Goal: Information Seeking & Learning: Learn about a topic

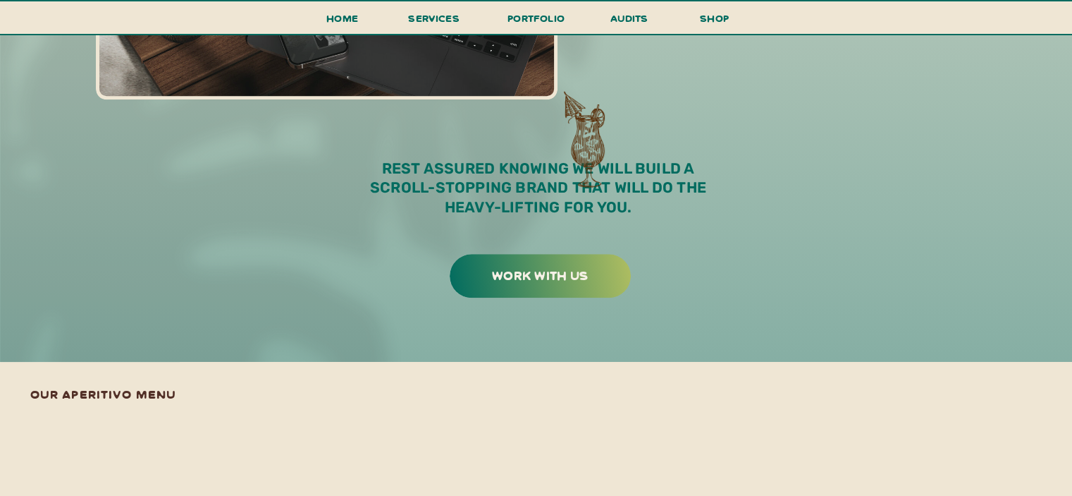
scroll to position [1345, 0]
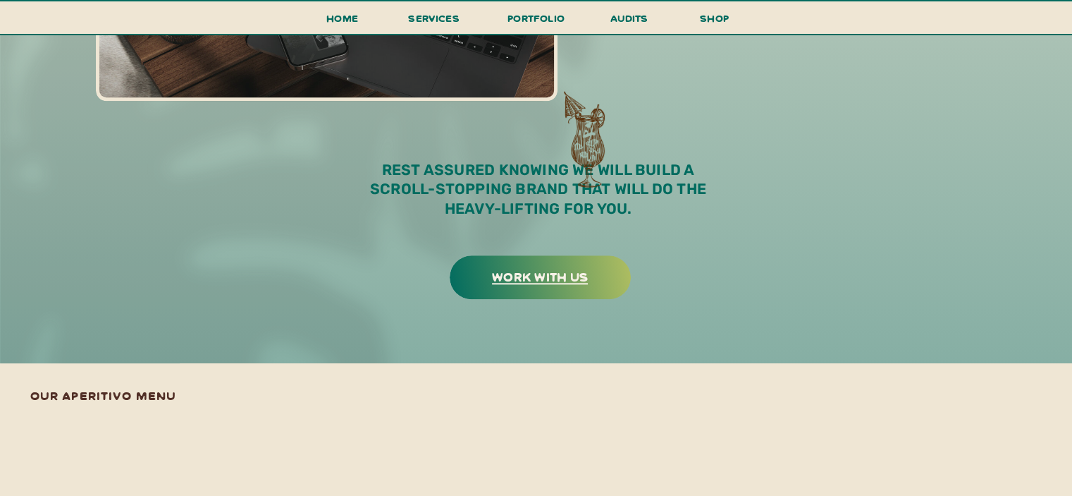
click at [545, 282] on h3 "work with us" at bounding box center [540, 276] width 177 height 22
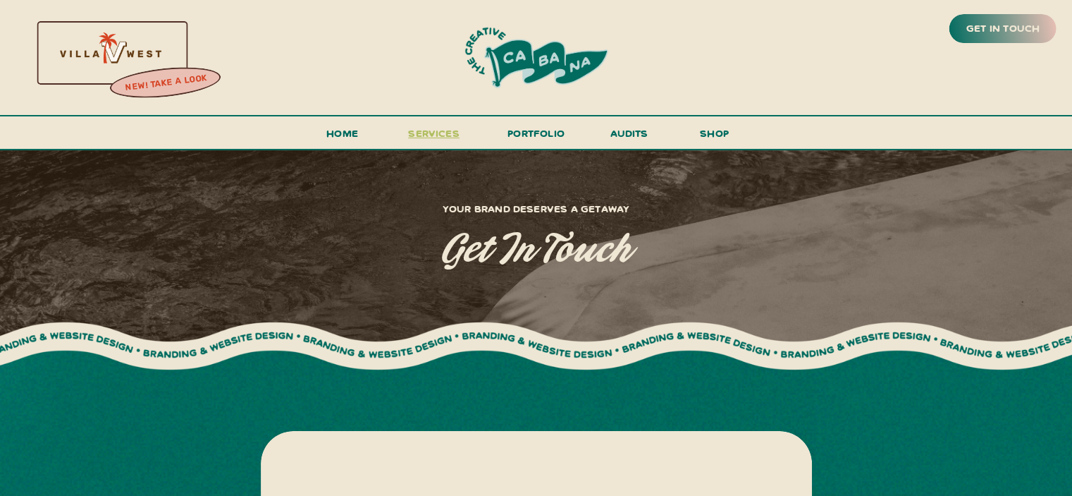
click at [410, 135] on span "services" at bounding box center [433, 132] width 51 height 13
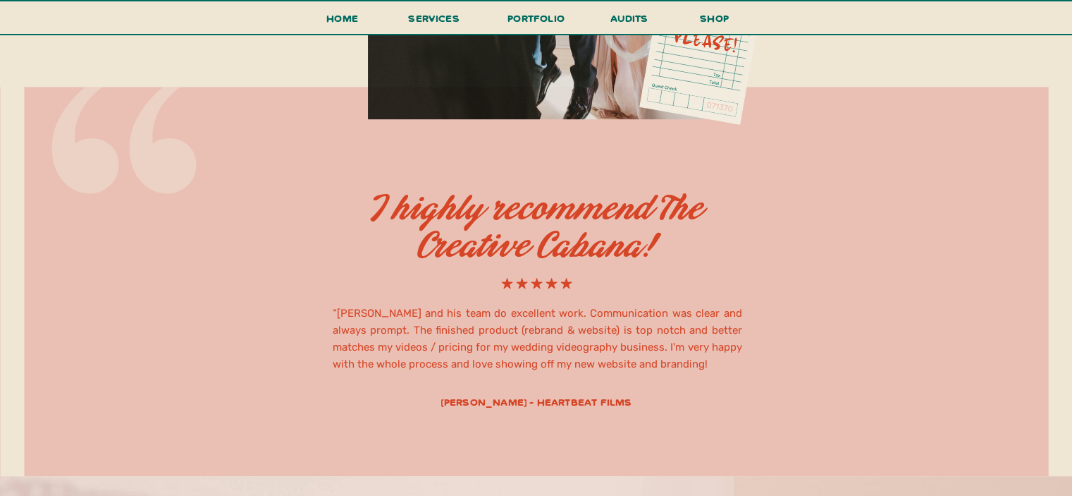
scroll to position [6038, 0]
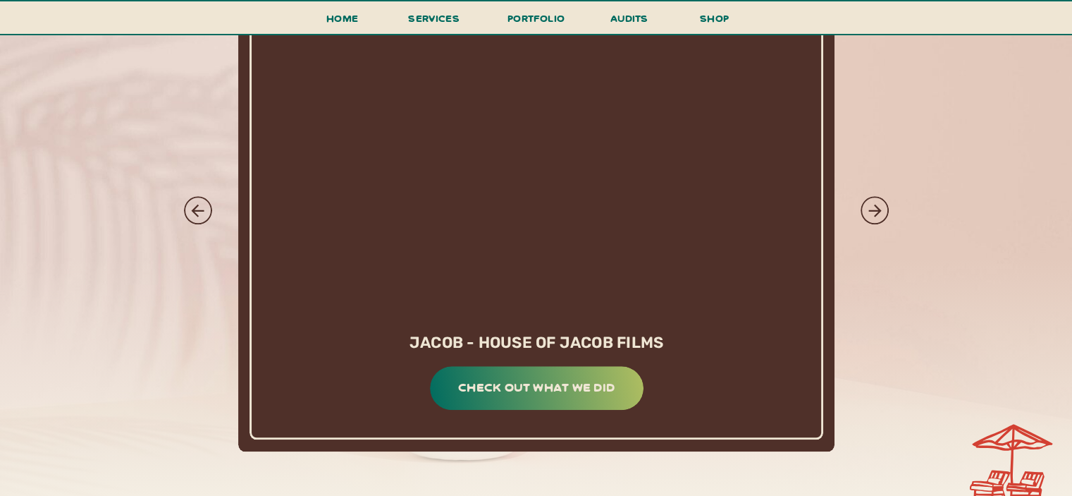
scroll to position [6646, 0]
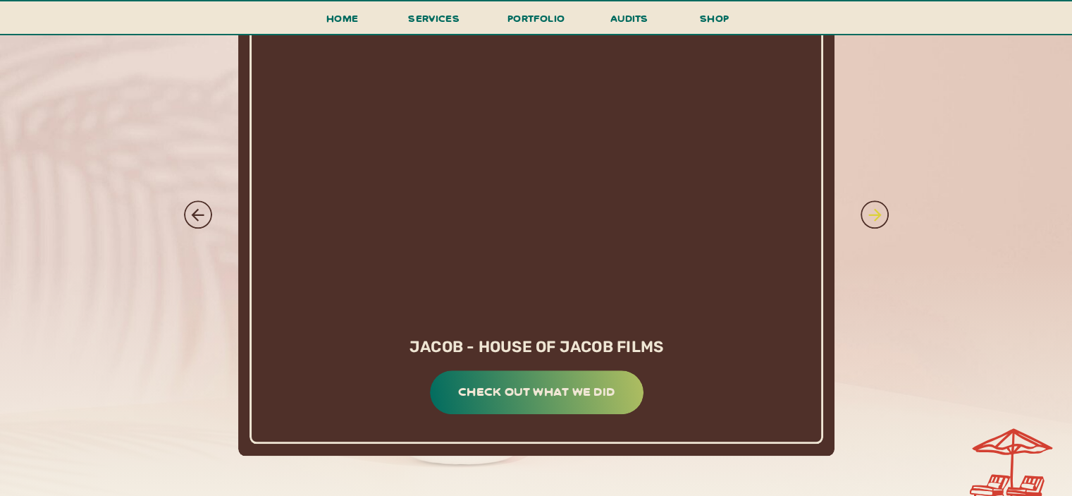
click at [874, 210] on icon at bounding box center [875, 214] width 19 height 19
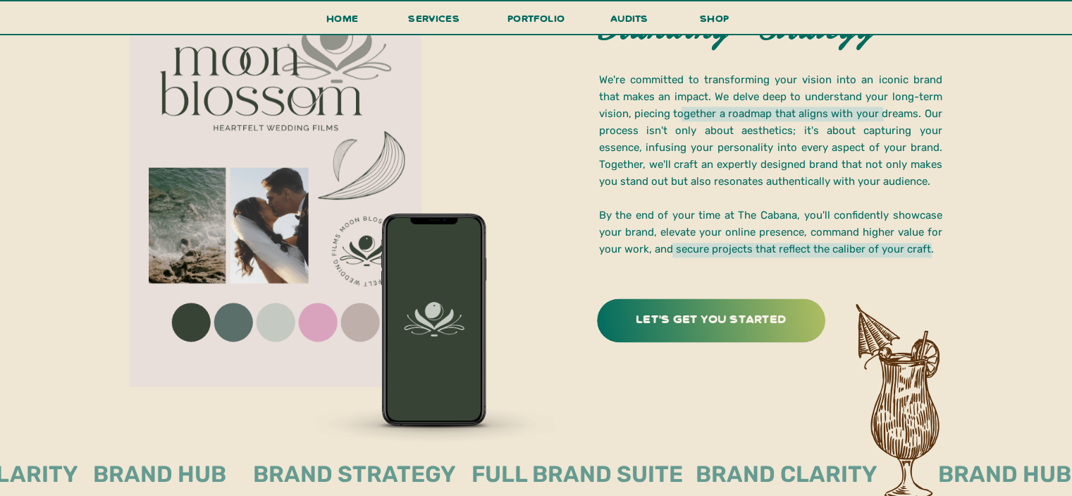
scroll to position [2016, 0]
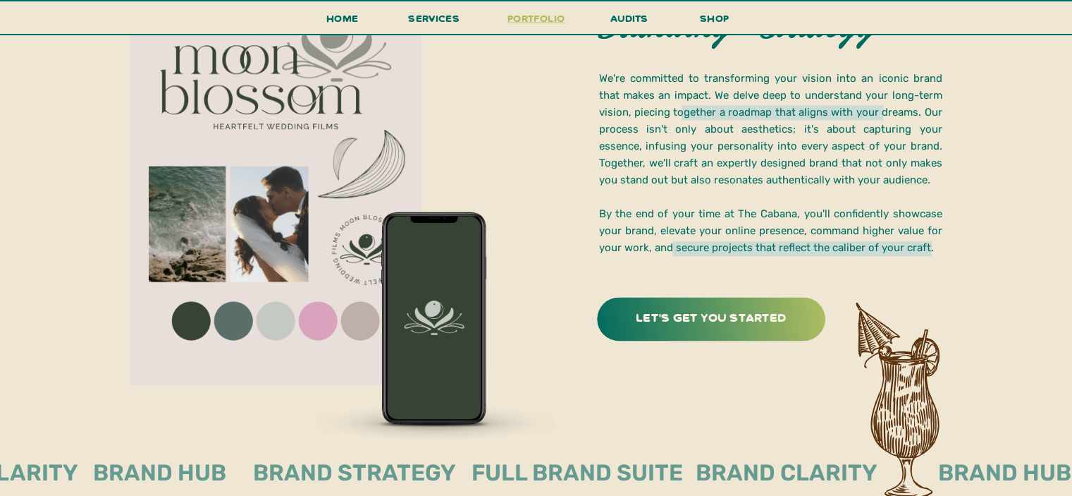
click at [553, 18] on h3 "portfolio" at bounding box center [536, 22] width 66 height 26
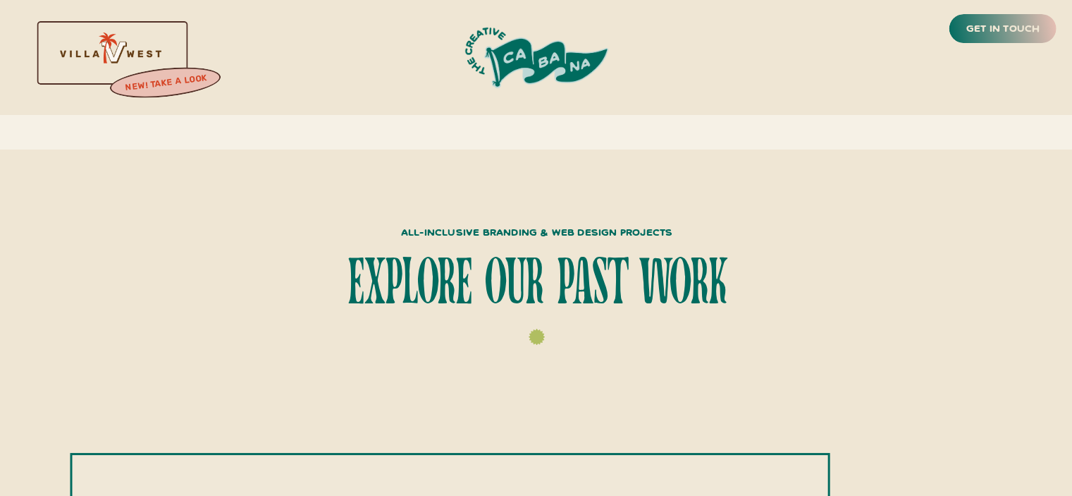
scroll to position [405, 0]
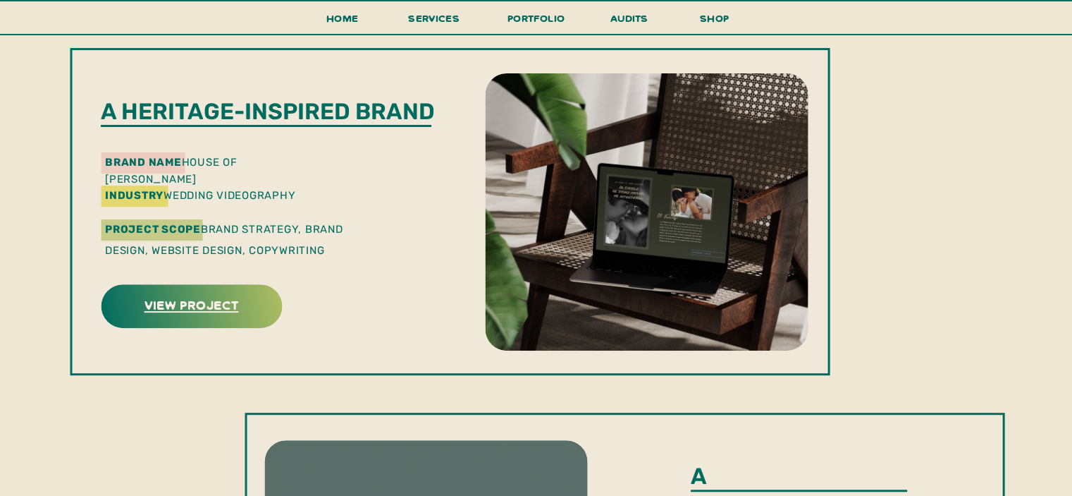
click at [217, 305] on h3 "view project" at bounding box center [191, 304] width 177 height 22
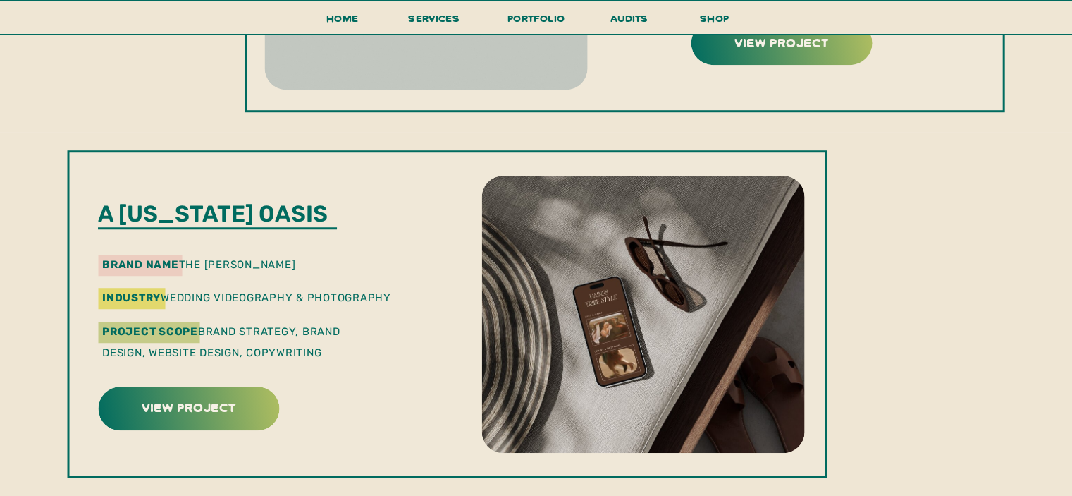
scroll to position [1081, 0]
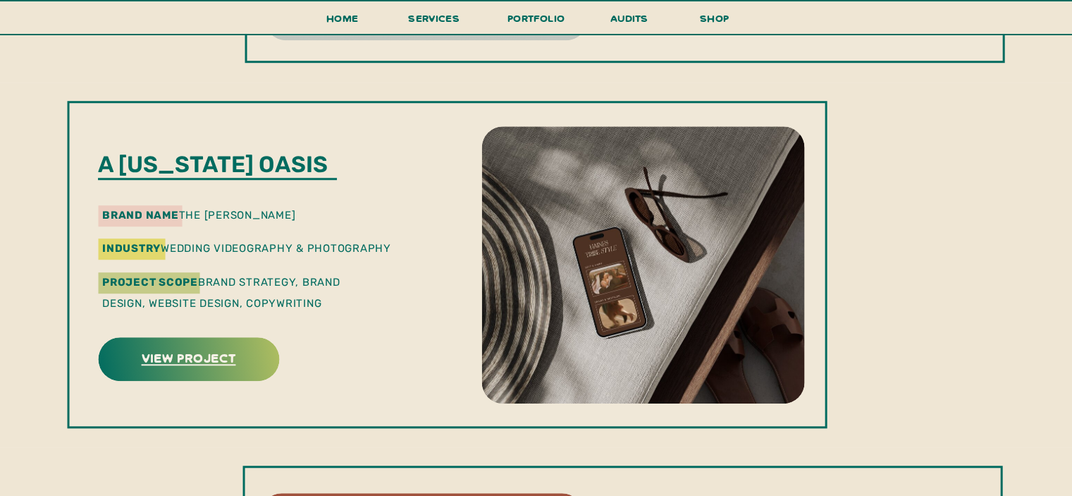
click at [192, 366] on h3 "view project" at bounding box center [188, 357] width 177 height 22
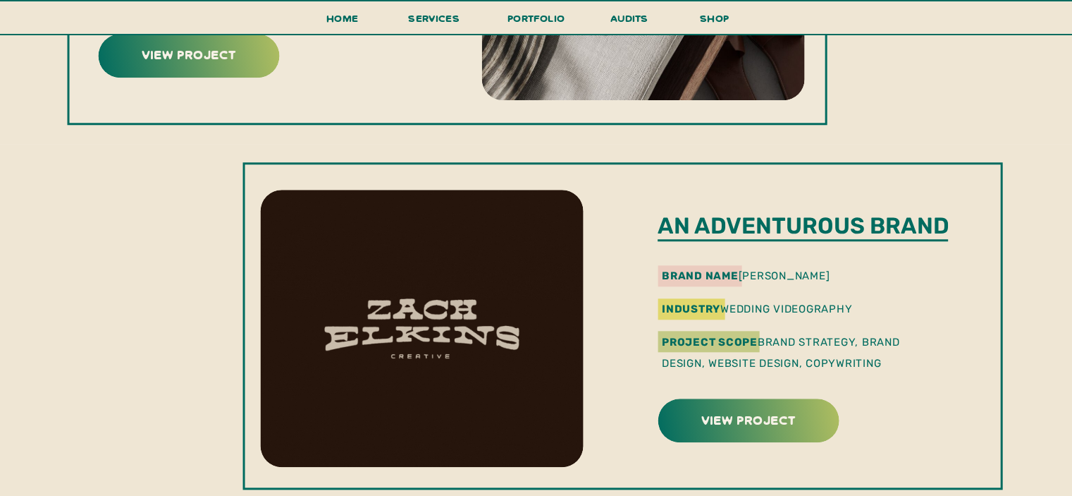
scroll to position [1528, 0]
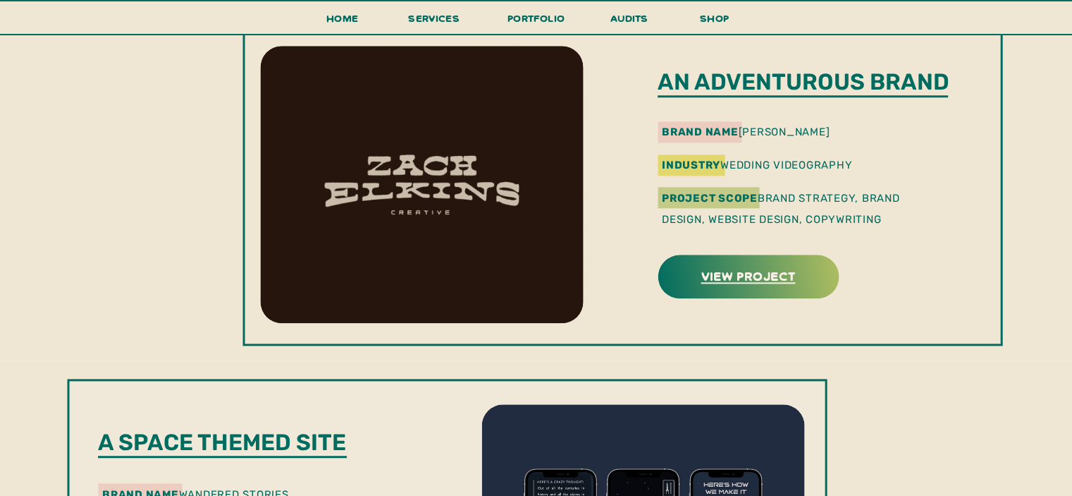
click at [710, 285] on h3 "view project" at bounding box center [748, 275] width 177 height 22
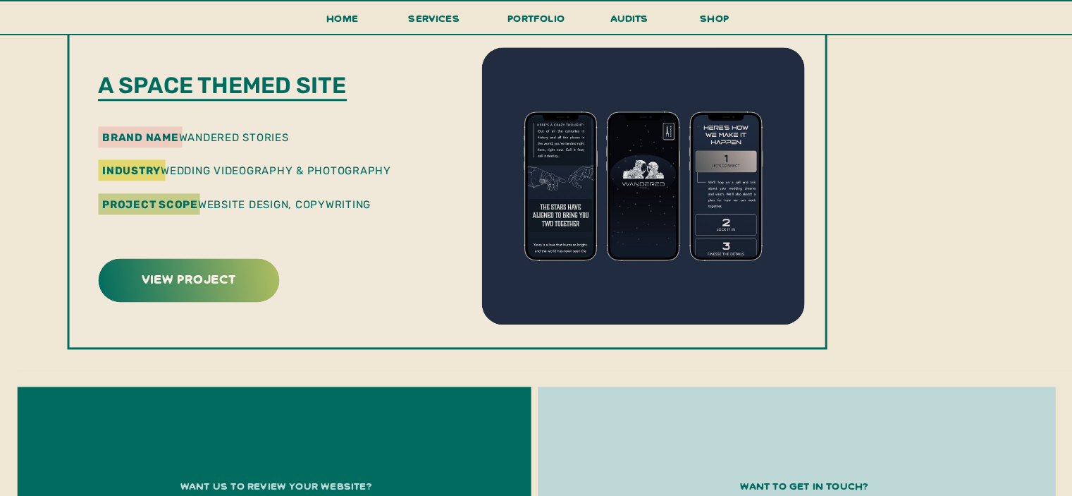
scroll to position [1883, 0]
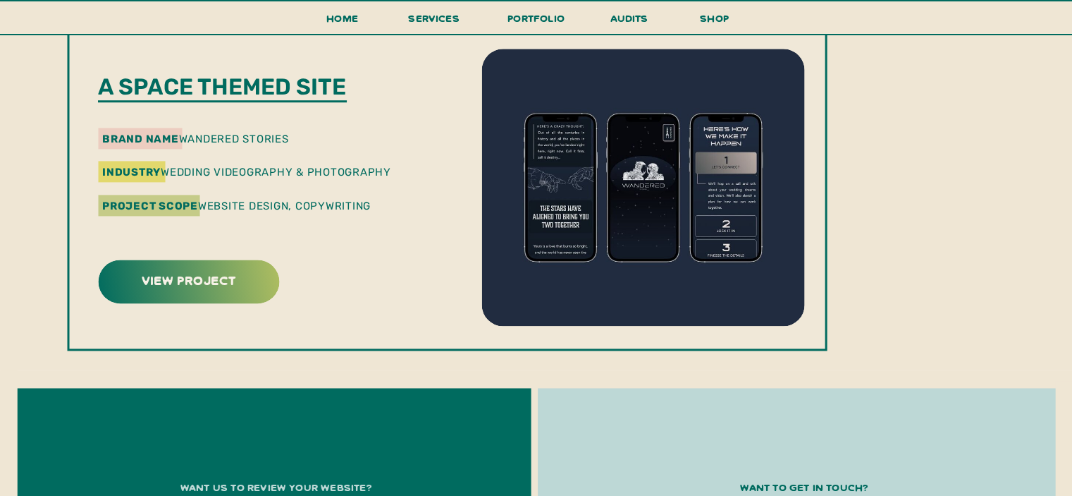
click at [219, 295] on div at bounding box center [188, 281] width 181 height 44
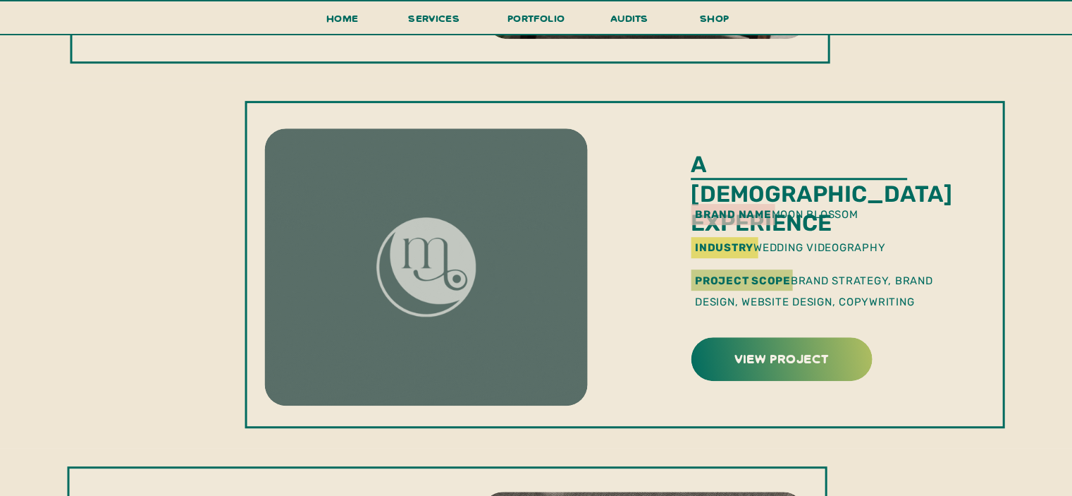
scroll to position [716, 0]
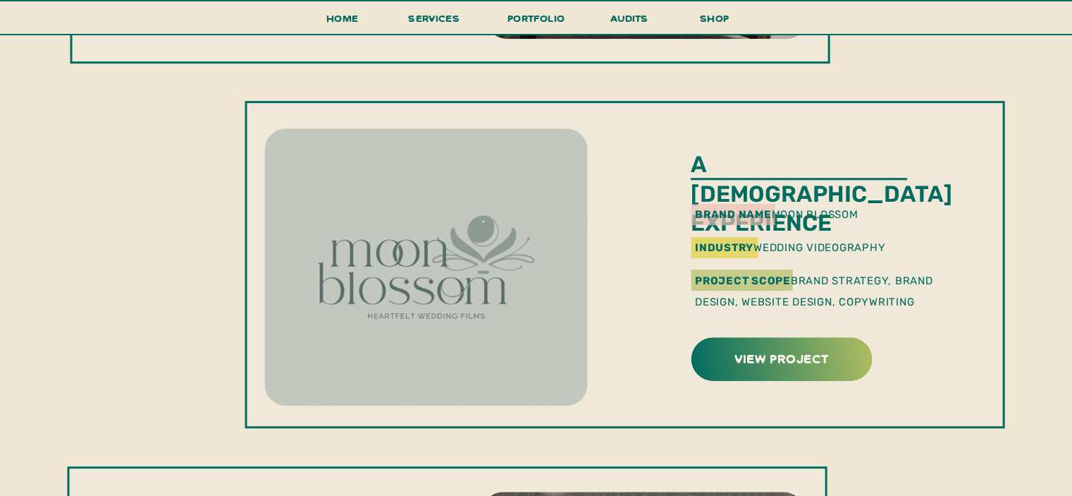
click at [824, 345] on div at bounding box center [781, 359] width 181 height 44
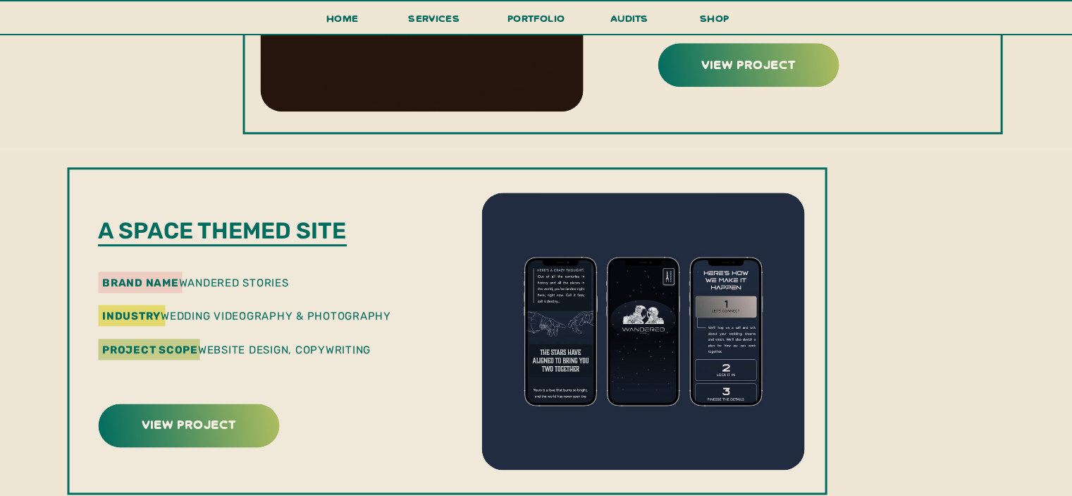
scroll to position [1759, 0]
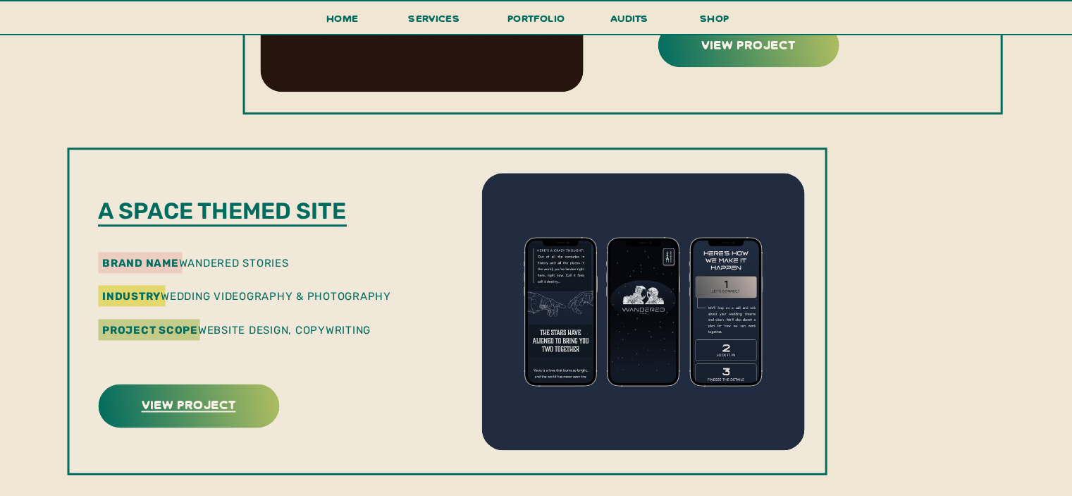
click at [212, 406] on h3 "view project" at bounding box center [188, 404] width 125 height 22
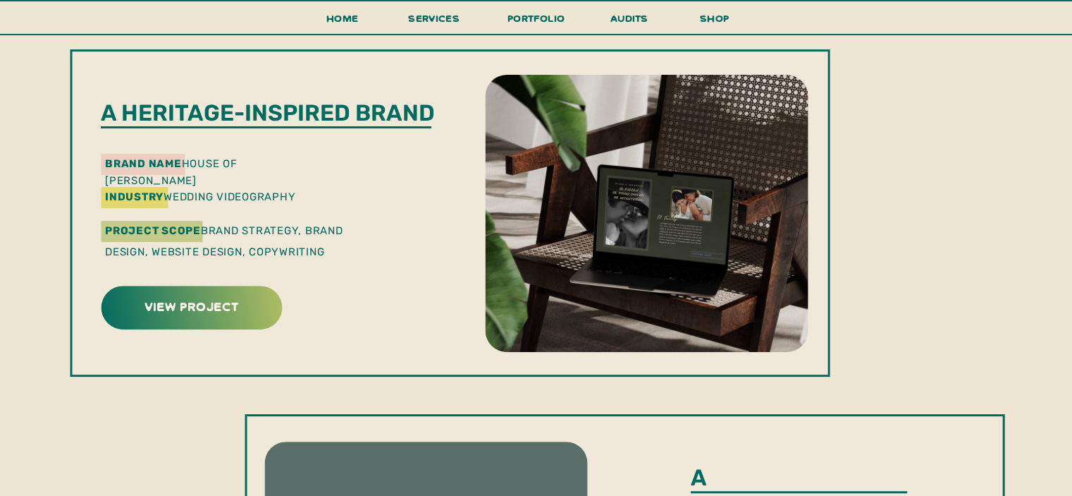
scroll to position [403, 0]
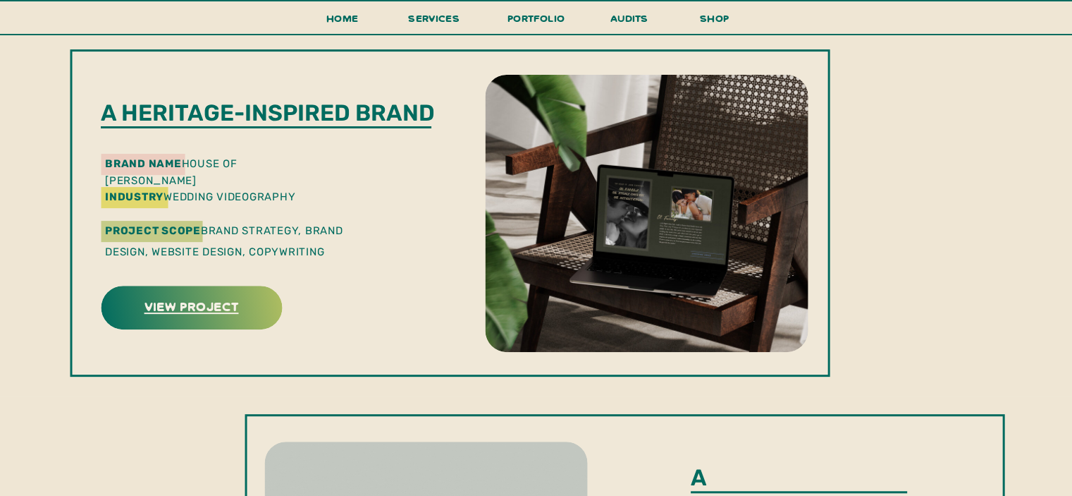
click at [265, 307] on h3 "view project" at bounding box center [191, 306] width 177 height 22
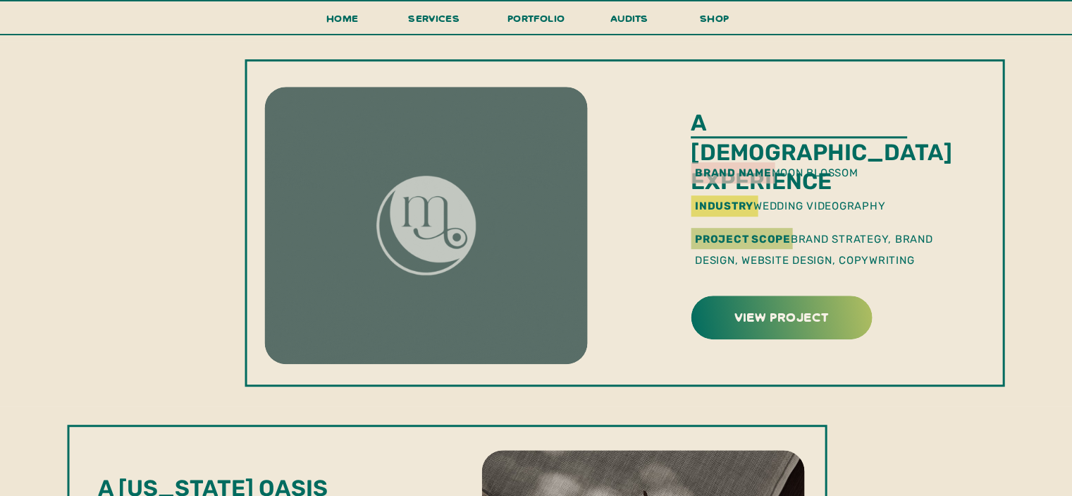
scroll to position [730, 0]
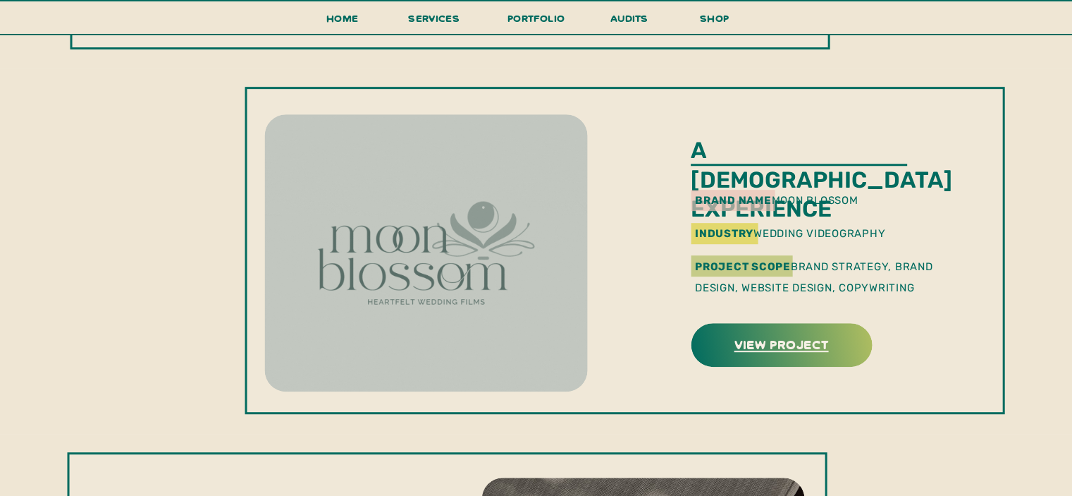
click at [744, 346] on h3 "view project" at bounding box center [781, 344] width 177 height 22
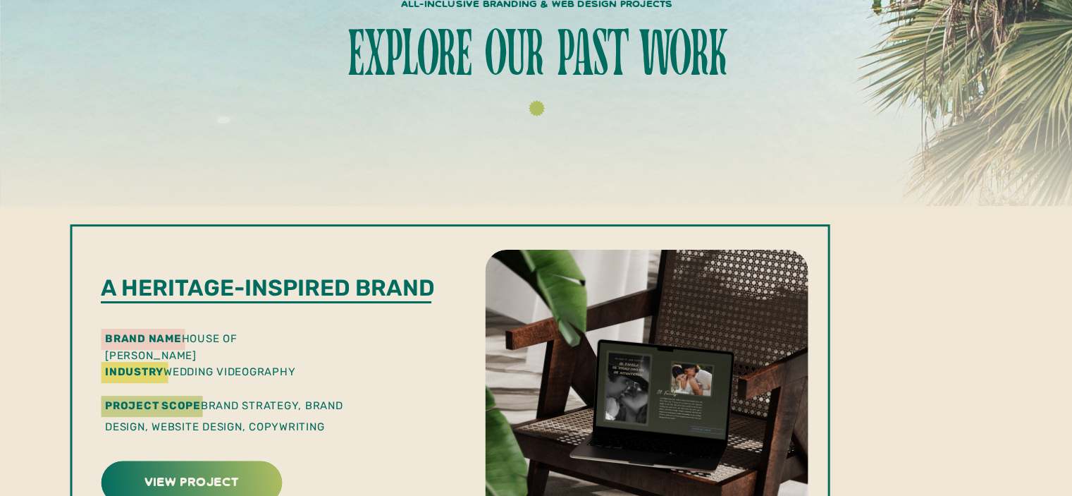
scroll to position [0, 0]
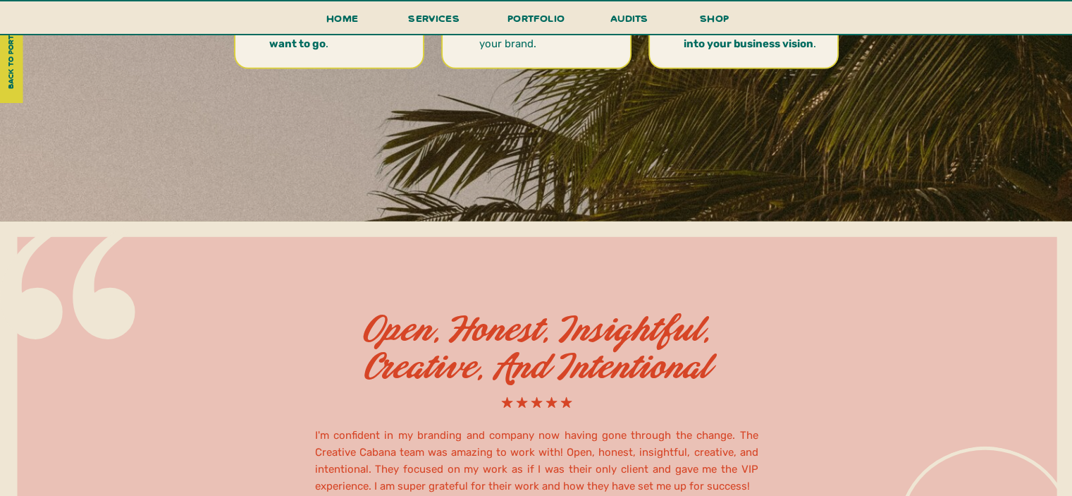
scroll to position [4328, 0]
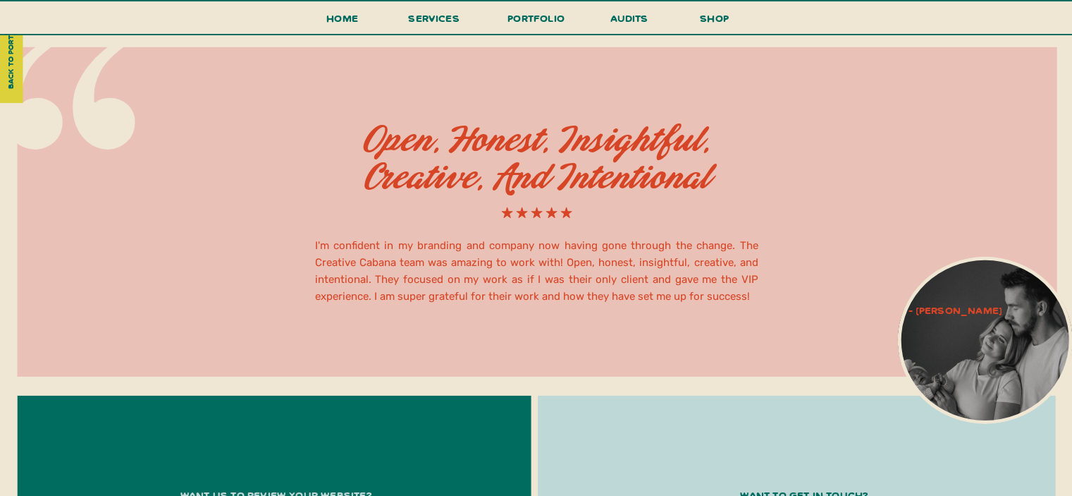
drag, startPoint x: 758, startPoint y: 299, endPoint x: 409, endPoint y: 307, distance: 349.7
click at [409, 307] on div at bounding box center [537, 211] width 1040 height 329
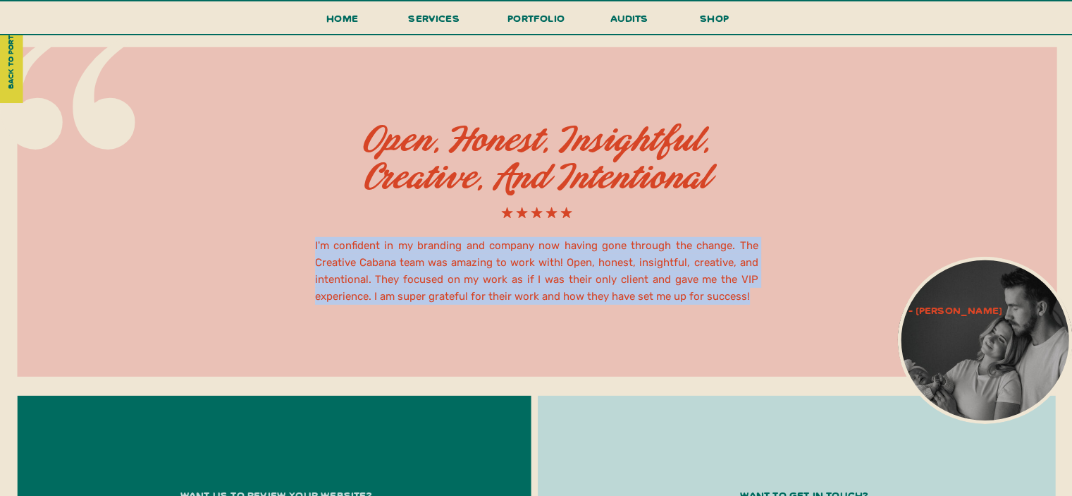
drag, startPoint x: 314, startPoint y: 242, endPoint x: 750, endPoint y: 291, distance: 438.3
click at [750, 291] on h2 "I'm confident in my branding and company now having gone through the change. Th…" at bounding box center [536, 271] width 443 height 69
copy h2 "I'm confident in my branding and company now having gone through the change. Th…"
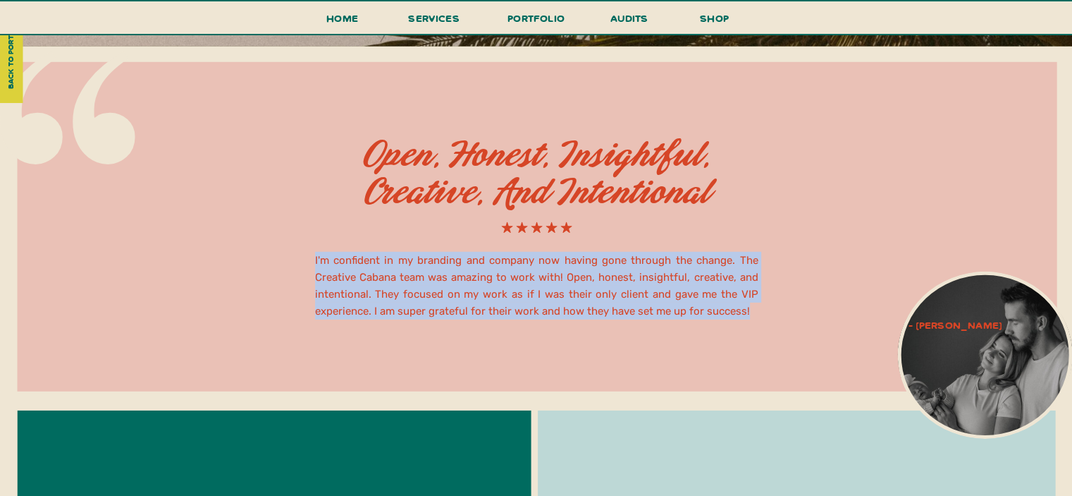
scroll to position [4270, 0]
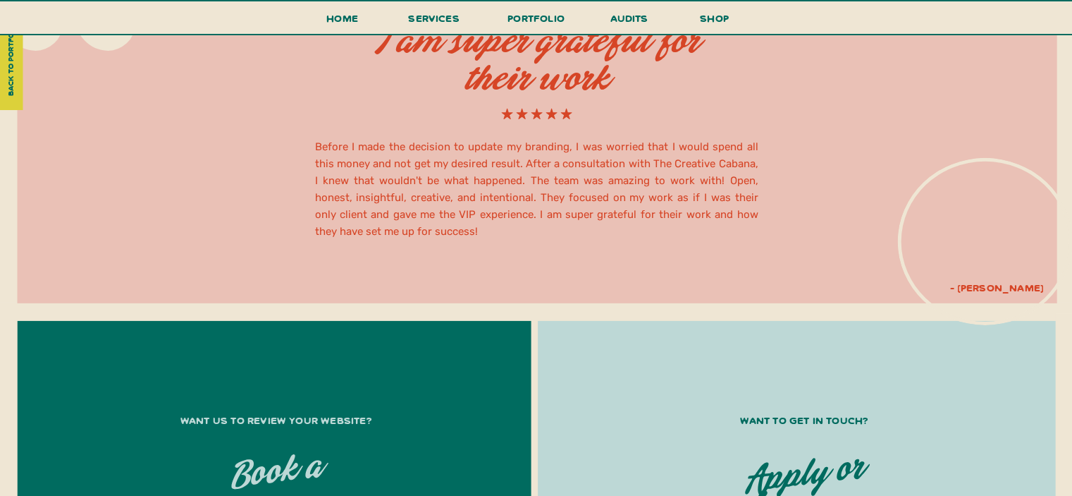
scroll to position [4486, 0]
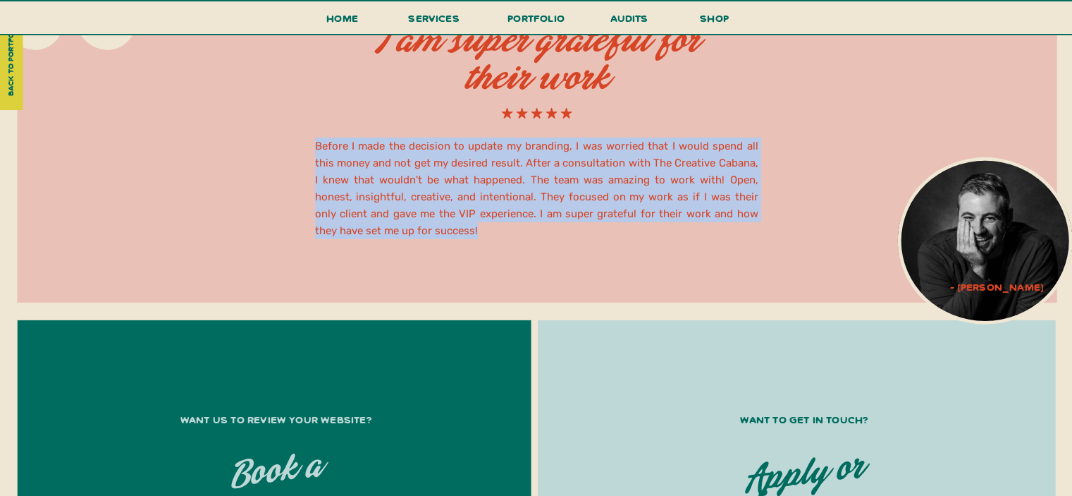
drag, startPoint x: 451, startPoint y: 227, endPoint x: 311, endPoint y: 157, distance: 156.7
click at [311, 157] on div "Before I made the decision to update my branding, I was worried that I would sp…" at bounding box center [536, 116] width 1072 height 369
copy div "Before I made the decision to update my branding, I was worried that I would sp…"
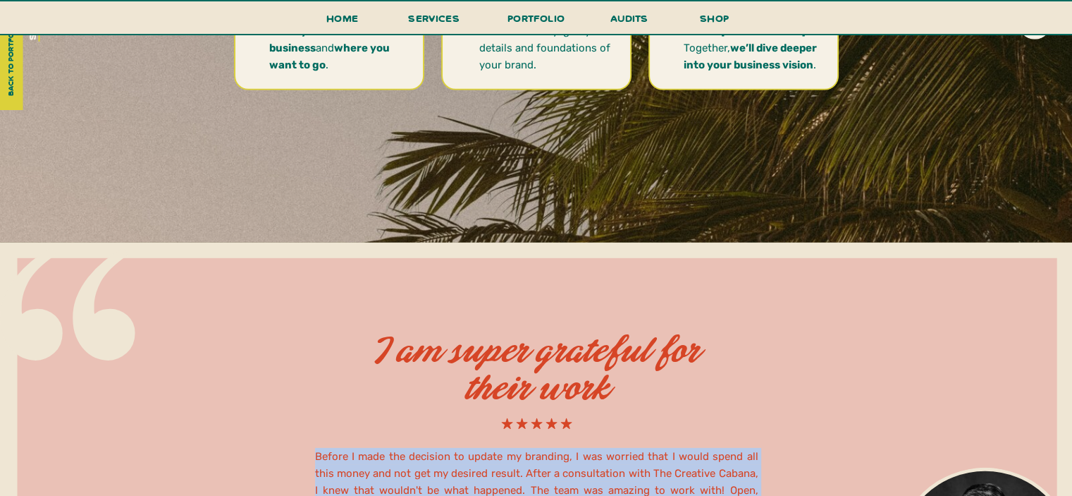
scroll to position [4049, 0]
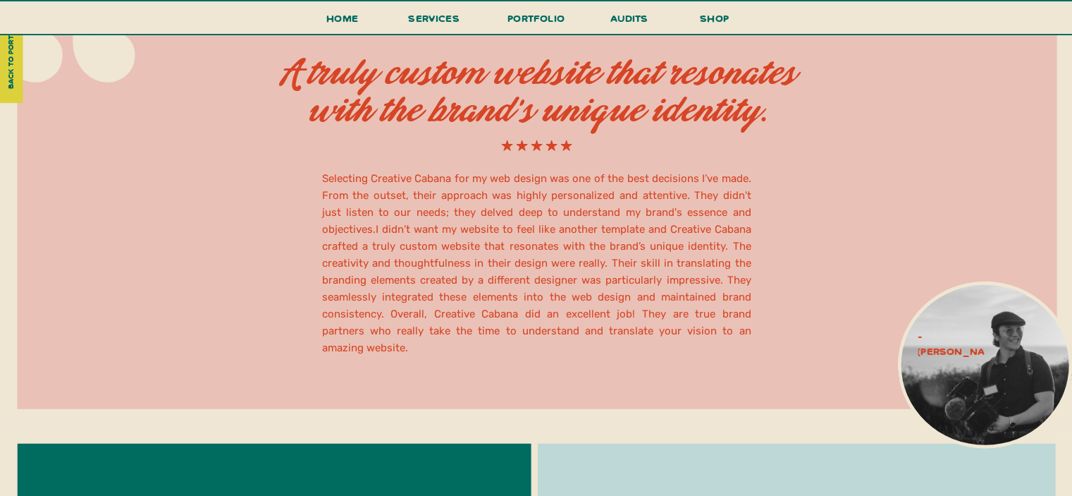
scroll to position [3718, 0]
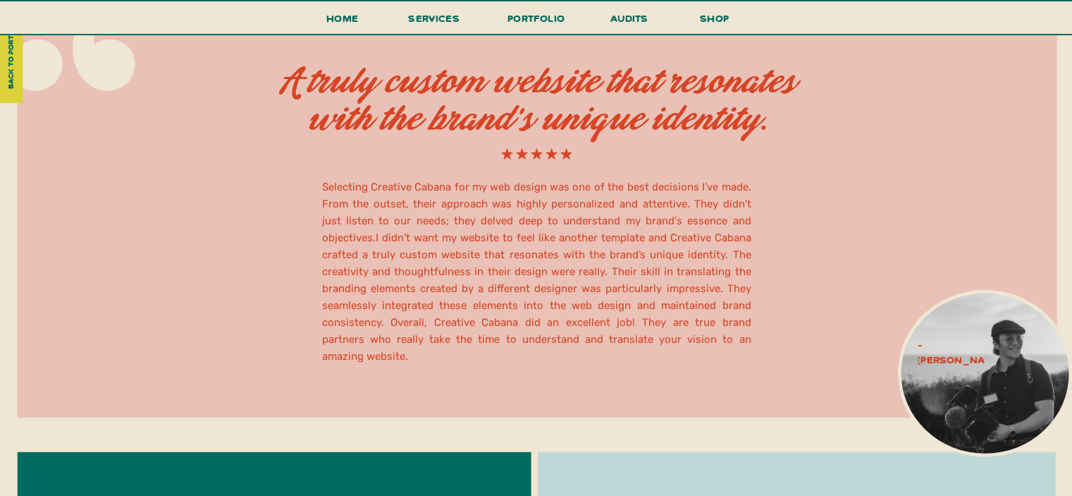
drag, startPoint x: 766, startPoint y: 340, endPoint x: 764, endPoint y: 348, distance: 8.0
click at [764, 348] on div at bounding box center [537, 203] width 1040 height 429
click at [756, 340] on div at bounding box center [537, 203] width 1040 height 429
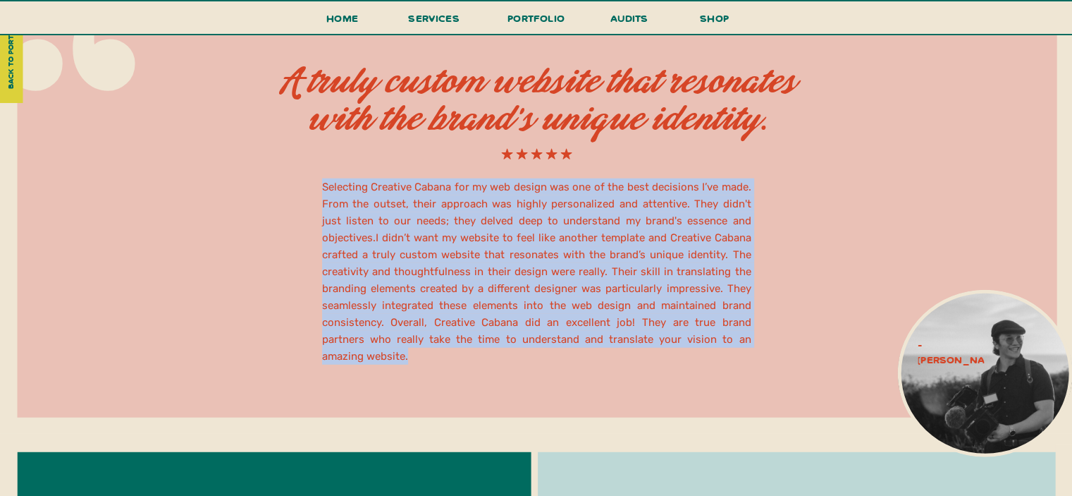
drag, startPoint x: 756, startPoint y: 340, endPoint x: 744, endPoint y: 337, distance: 11.8
click at [744, 337] on div "Selecting Creative Cabana for my web design was one of the best decisions I’ve …" at bounding box center [536, 203] width 1072 height 460
copy div "Selecting Creative Cabana for my web design was one of the best decisions I’ve …"
click at [856, 268] on div at bounding box center [537, 203] width 1040 height 429
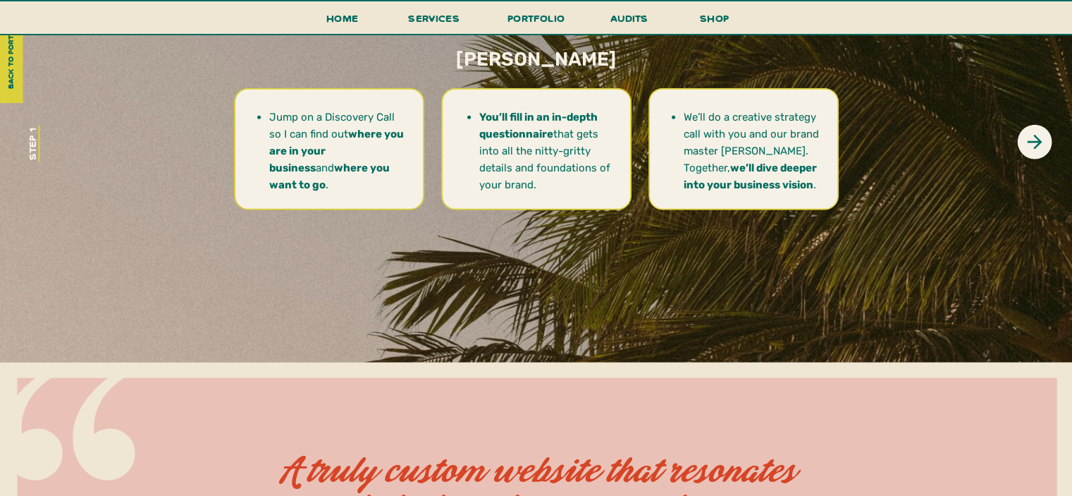
scroll to position [3076, 0]
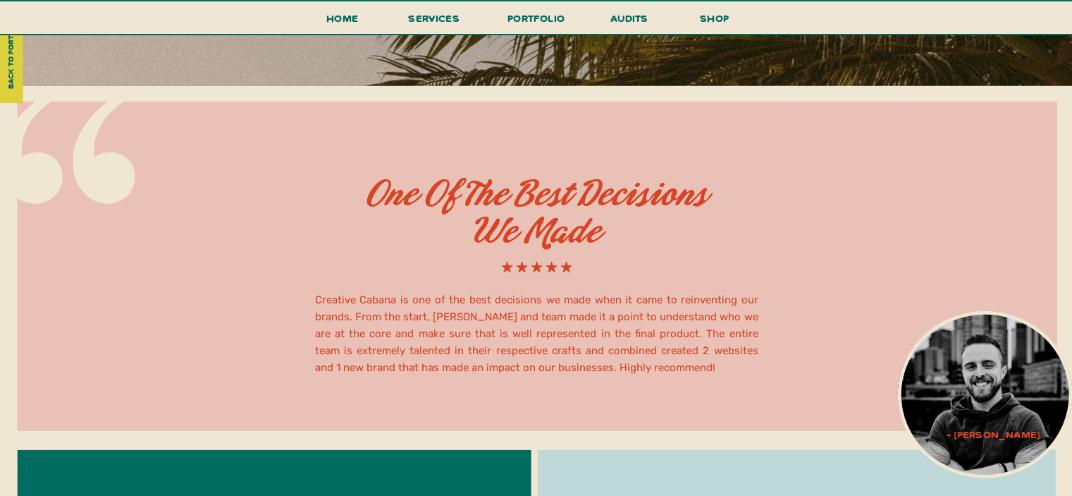
scroll to position [4310, 0]
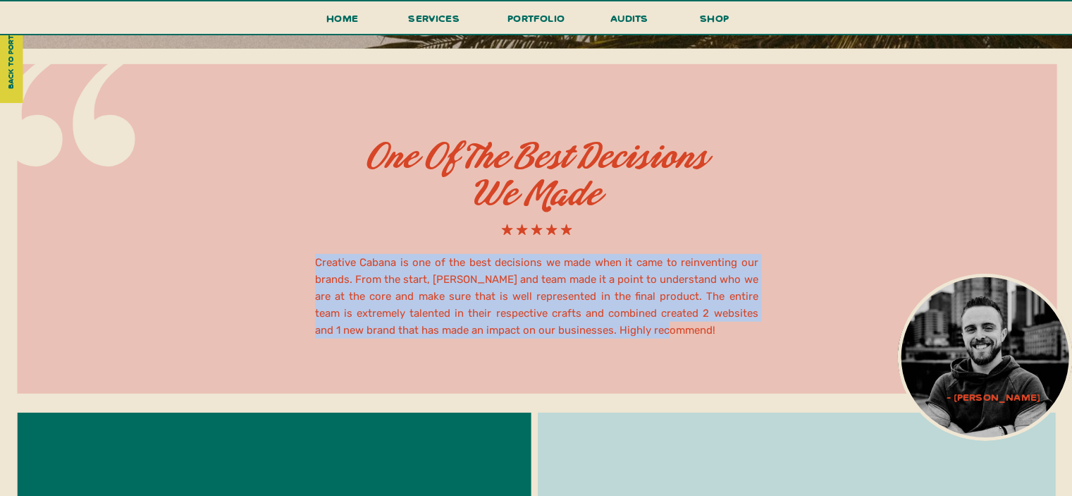
drag, startPoint x: 685, startPoint y: 336, endPoint x: 313, endPoint y: 267, distance: 378.5
click at [313, 267] on div "Creative Cabana is one of the best decisions we made when it came to reinventin…" at bounding box center [536, 221] width 1072 height 345
copy div "Creative Cabana is one of the best decisions we made when it came to reinventin…"
drag, startPoint x: 942, startPoint y: 395, endPoint x: 1045, endPoint y: 393, distance: 102.9
click at [1045, 393] on p "- Chris Cucinotto" at bounding box center [993, 396] width 151 height 15
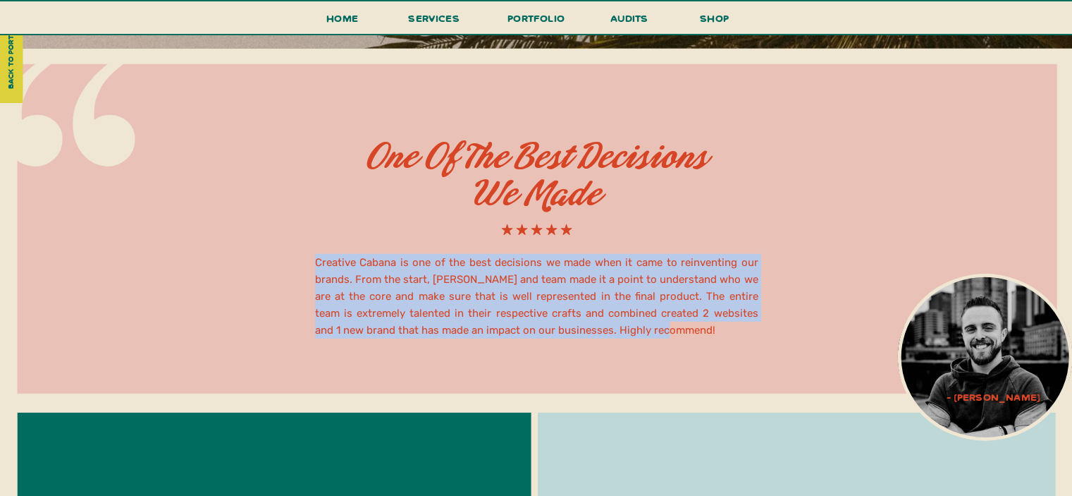
copy p "- Chris Cucinotto"
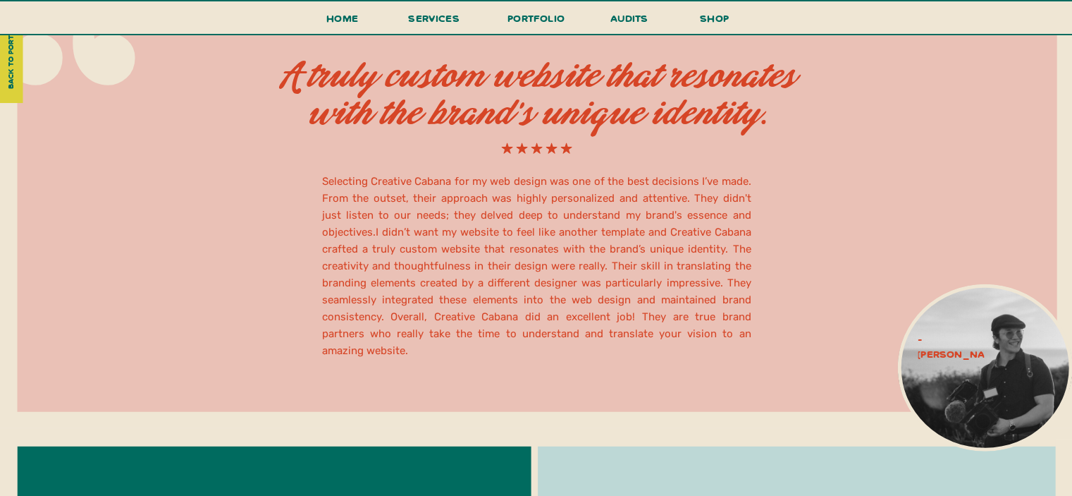
scroll to position [3725, 0]
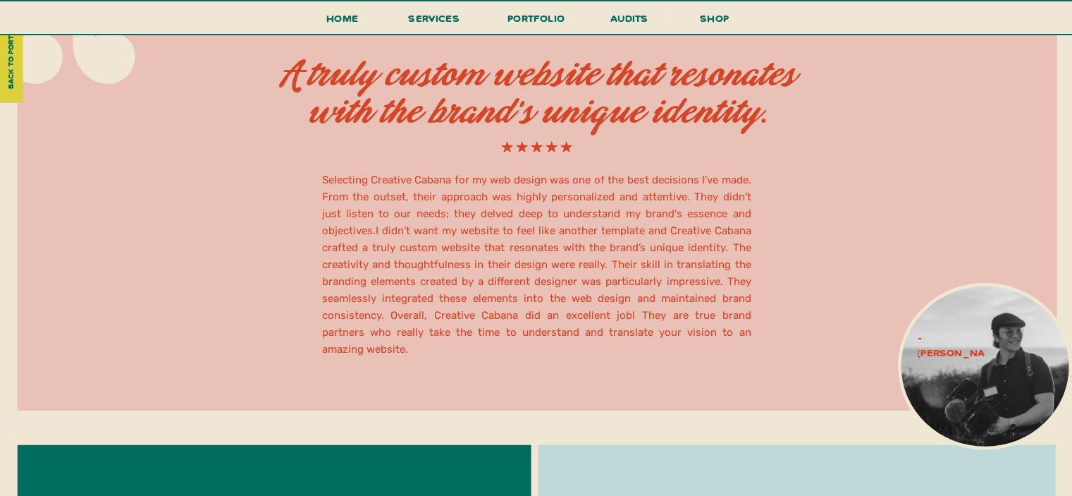
drag, startPoint x: 918, startPoint y: 338, endPoint x: 961, endPoint y: 358, distance: 48.0
click at [961, 358] on p "- [PERSON_NAME]" at bounding box center [951, 349] width 66 height 36
copy p "- [PERSON_NAME]"
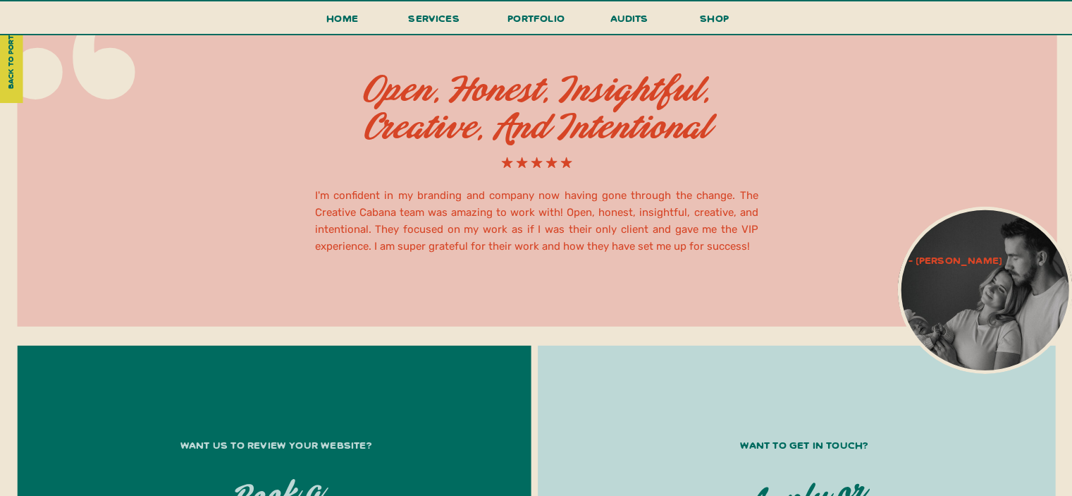
scroll to position [4376, 0]
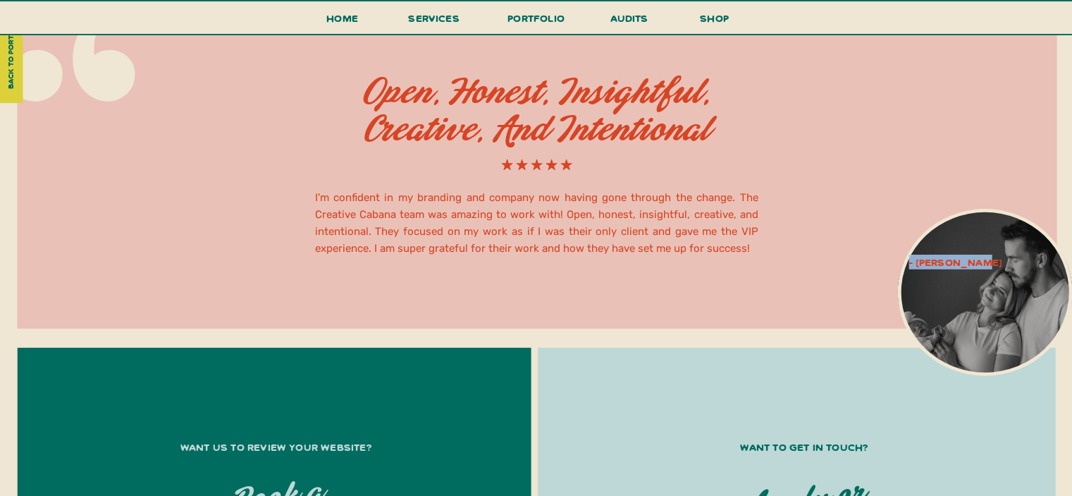
drag, startPoint x: 915, startPoint y: 262, endPoint x: 992, endPoint y: 258, distance: 77.7
click at [992, 258] on p "- [PERSON_NAME]" at bounding box center [955, 261] width 151 height 15
copy p "- [PERSON_NAME]"
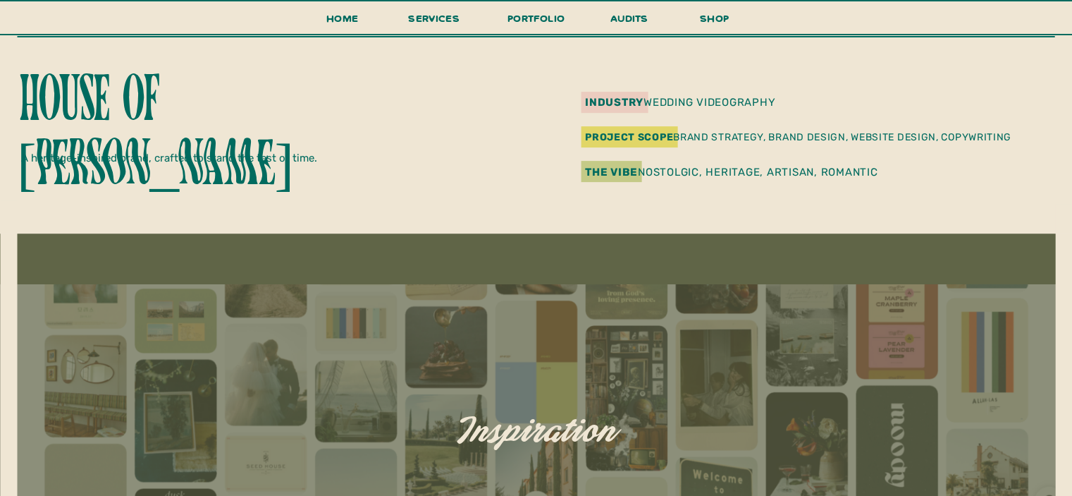
scroll to position [450, 0]
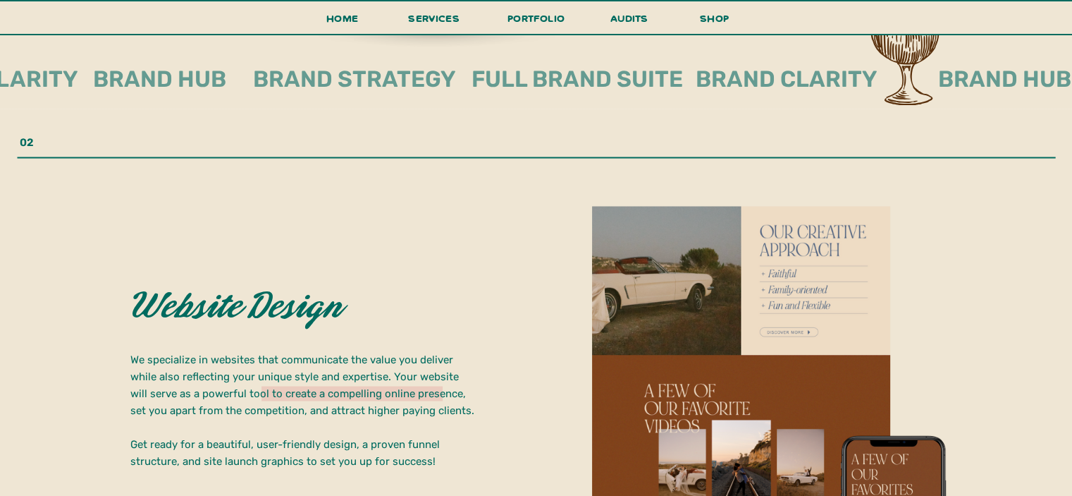
scroll to position [2430, 0]
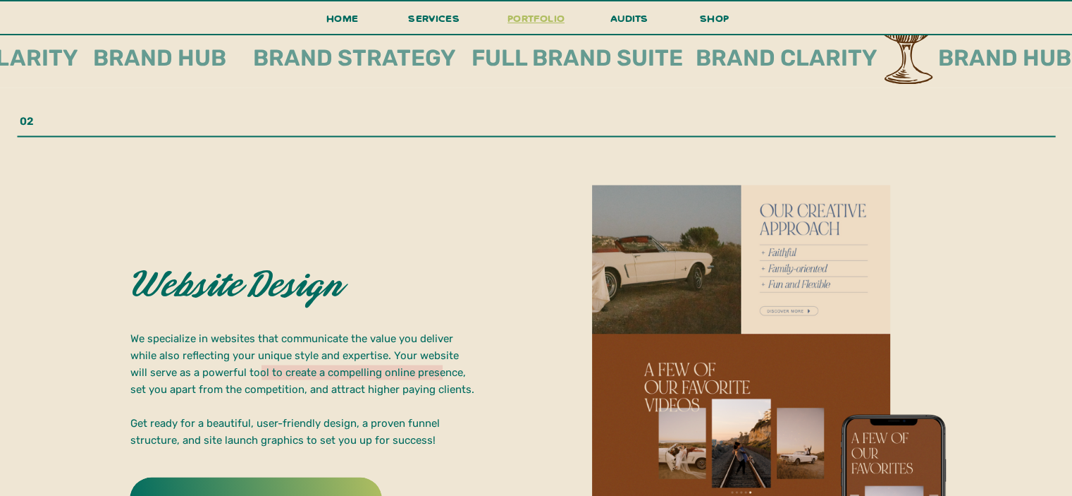
click at [529, 16] on h3 "portfolio" at bounding box center [536, 22] width 66 height 26
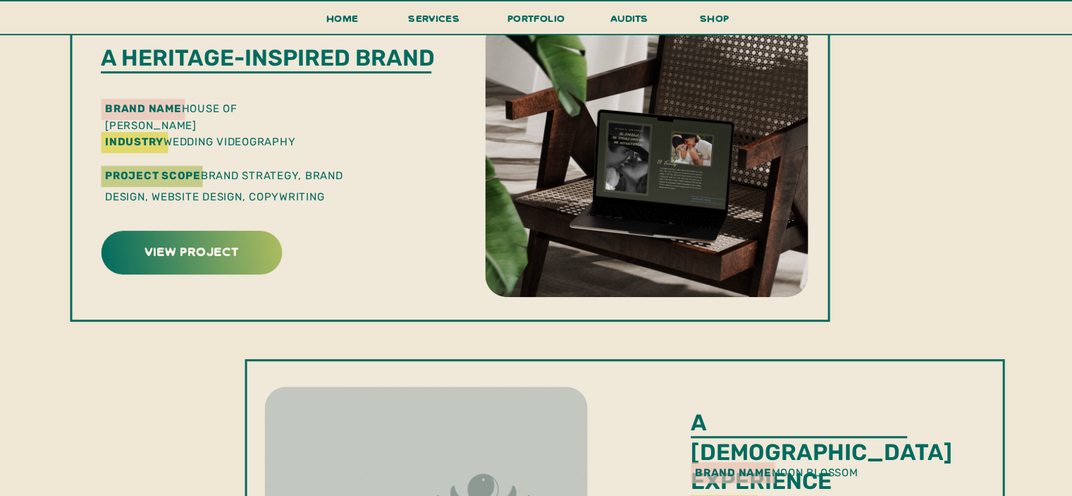
scroll to position [425, 0]
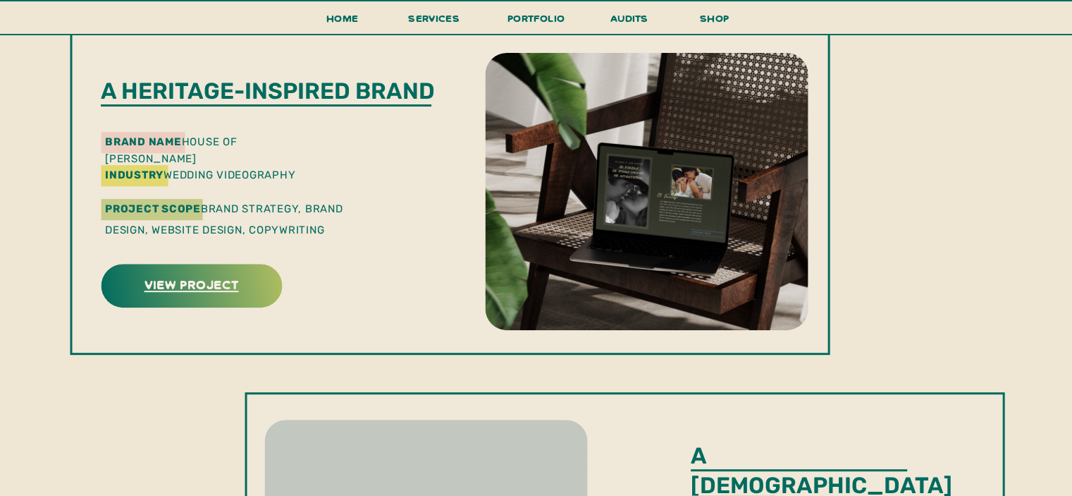
click at [205, 276] on h3 "view project" at bounding box center [191, 284] width 177 height 22
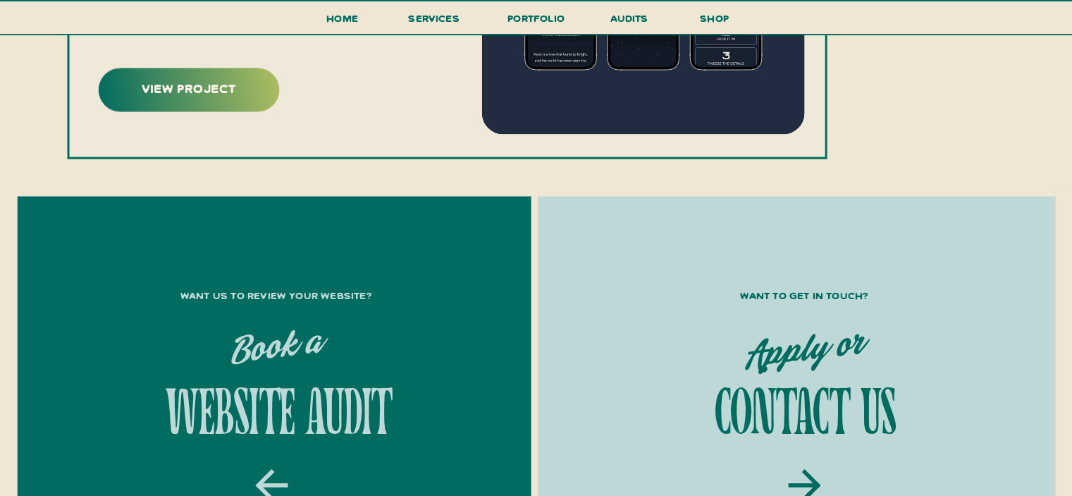
scroll to position [1720, 0]
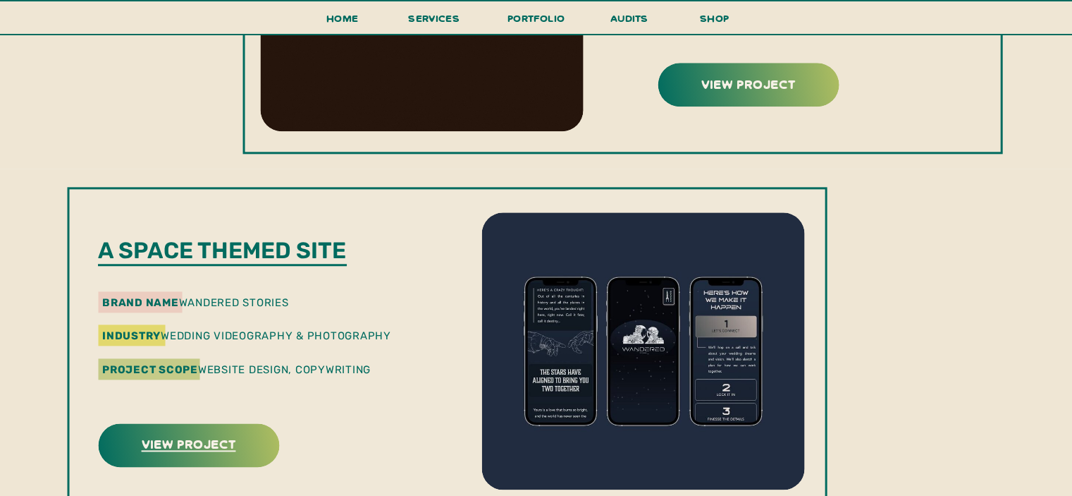
click at [228, 452] on h3 "view project" at bounding box center [188, 443] width 125 height 22
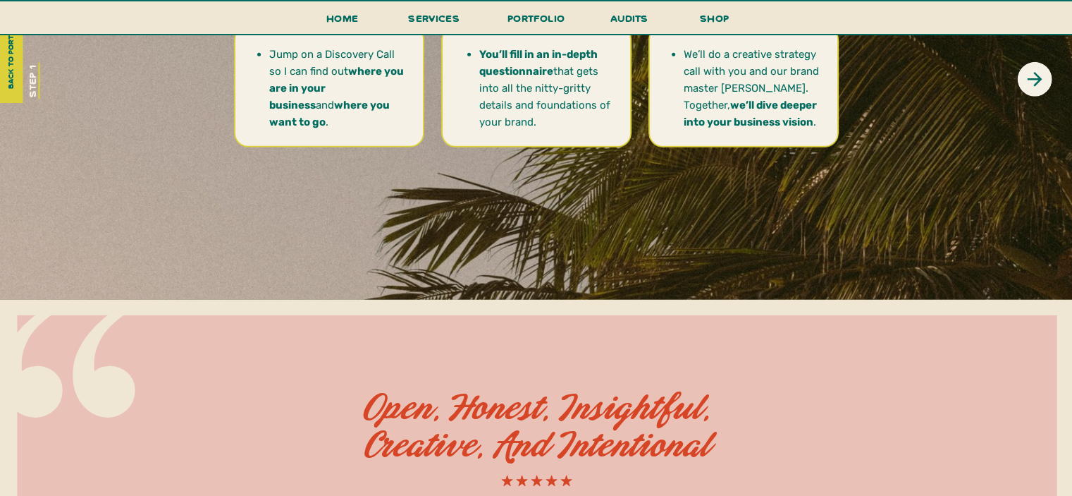
scroll to position [4282, 0]
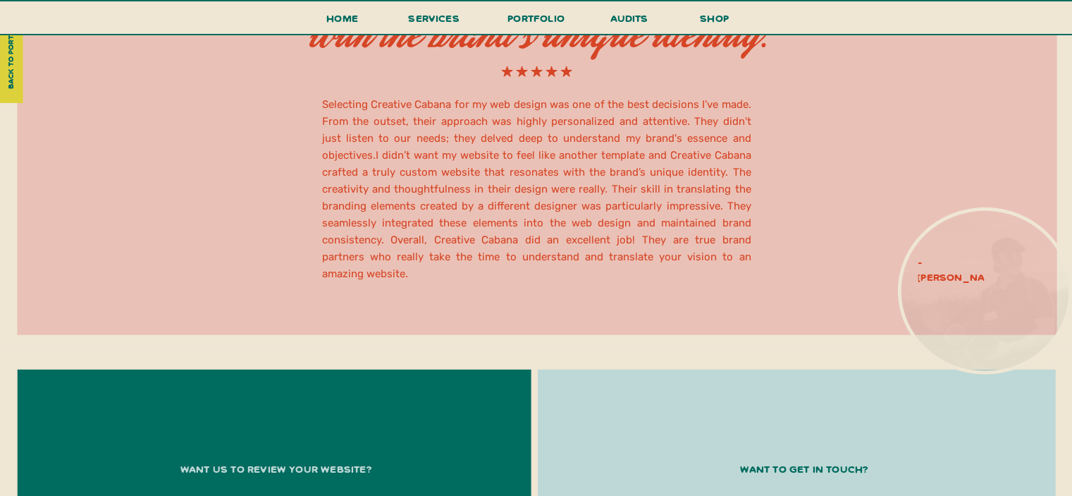
scroll to position [3939, 0]
